Goal: Information Seeking & Learning: Understand process/instructions

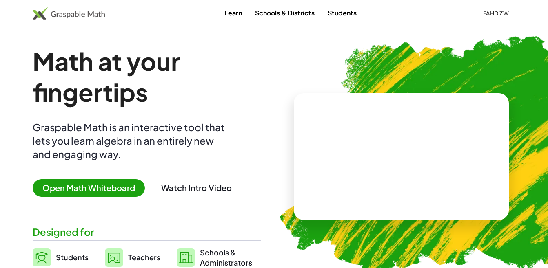
click at [104, 190] on span "Open Math Whiteboard" at bounding box center [89, 189] width 112 height 18
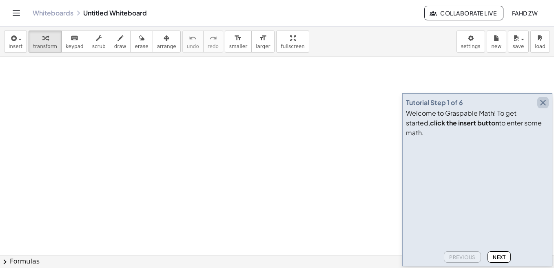
click at [543, 108] on icon "button" at bounding box center [543, 103] width 10 height 10
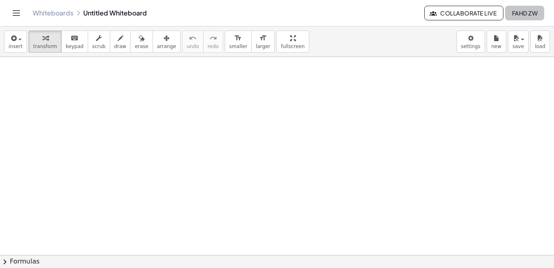
click at [518, 13] on span "Fahd Zw" at bounding box center [525, 12] width 26 height 7
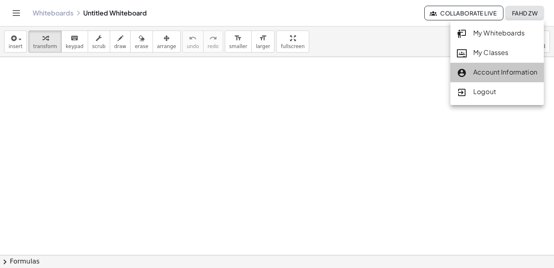
click at [492, 71] on div "Account Information" at bounding box center [497, 72] width 80 height 11
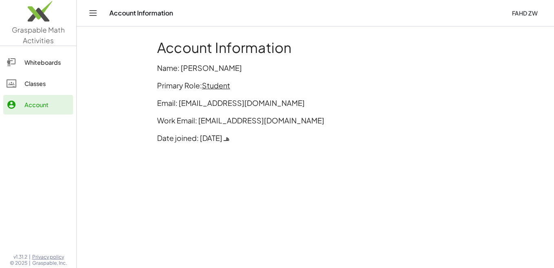
click at [217, 85] on span "Student" at bounding box center [216, 85] width 28 height 9
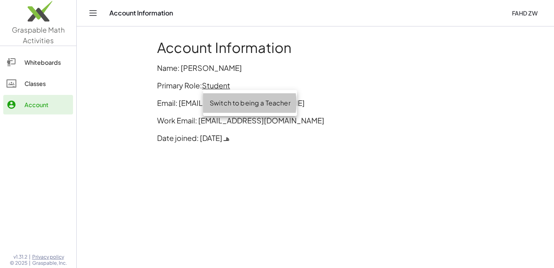
click at [222, 105] on div "Switch to being a Teacher" at bounding box center [250, 103] width 81 height 10
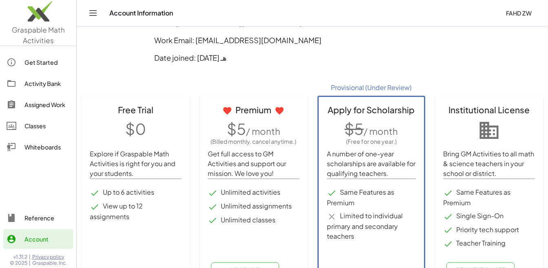
scroll to position [102, 0]
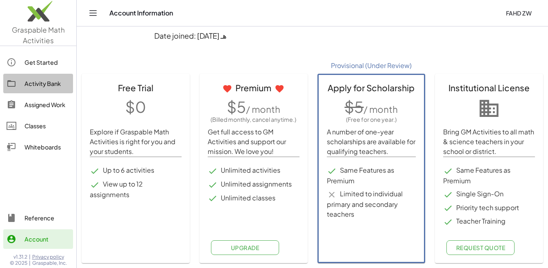
click at [43, 82] on div "Activity Bank" at bounding box center [46, 84] width 45 height 10
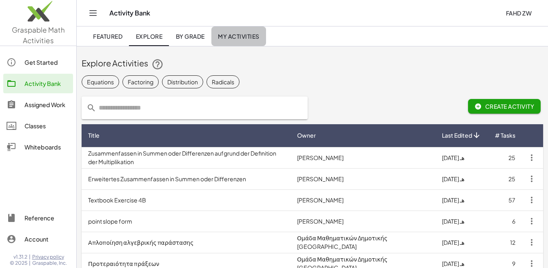
click at [236, 37] on span "My Activities" at bounding box center [239, 36] width 42 height 7
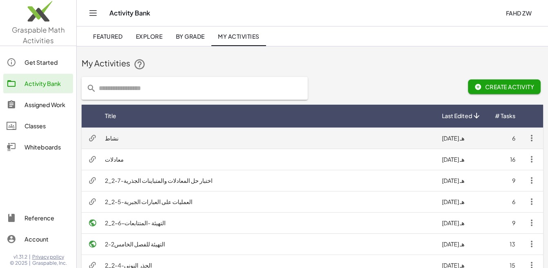
click at [110, 137] on td "نشاط" at bounding box center [266, 138] width 337 height 21
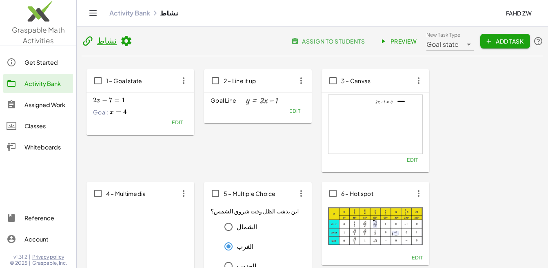
click at [404, 44] on span "Preview" at bounding box center [398, 41] width 35 height 7
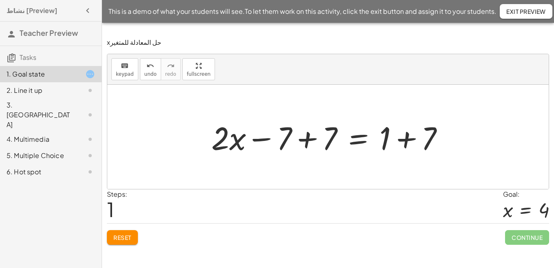
click at [124, 239] on span "Reset" at bounding box center [122, 237] width 18 height 7
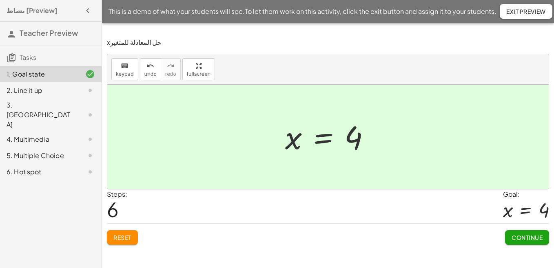
click at [528, 242] on button "Continue" at bounding box center [527, 238] width 44 height 15
